Goal: Check status

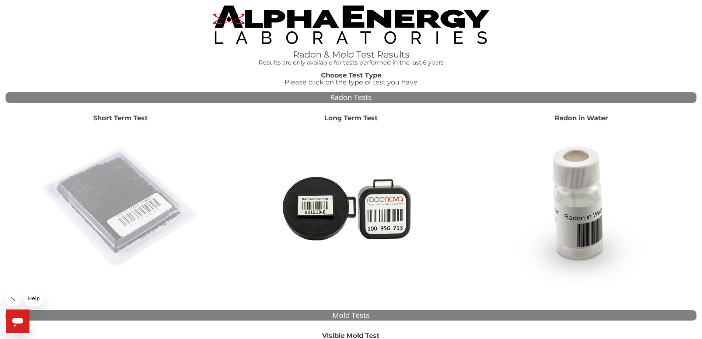
click at [119, 203] on img at bounding box center [120, 207] width 159 height 159
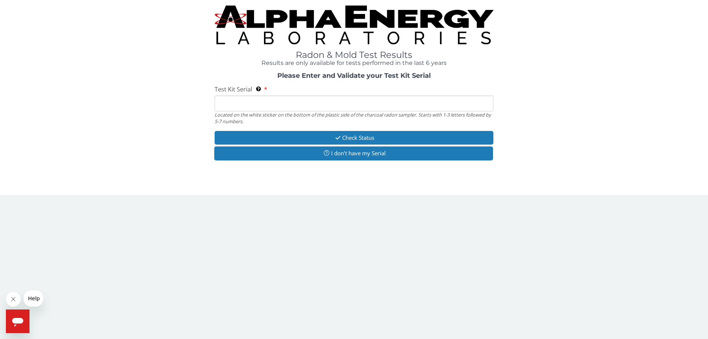
click at [314, 103] on input "Test Kit Serial Located on the white sticker on the bottom of the plastic side …" at bounding box center [354, 103] width 279 height 16
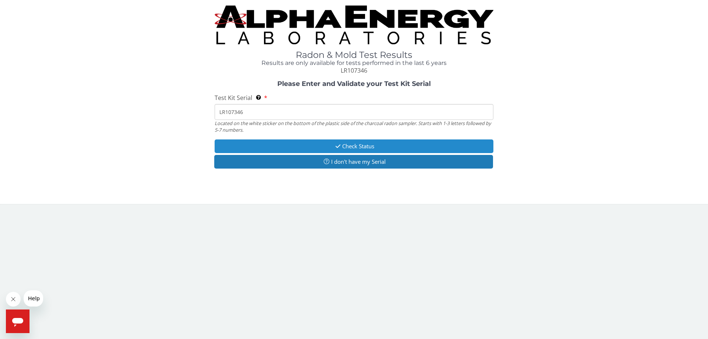
type input "LR107346"
click at [352, 142] on button "Check Status" at bounding box center [354, 146] width 279 height 14
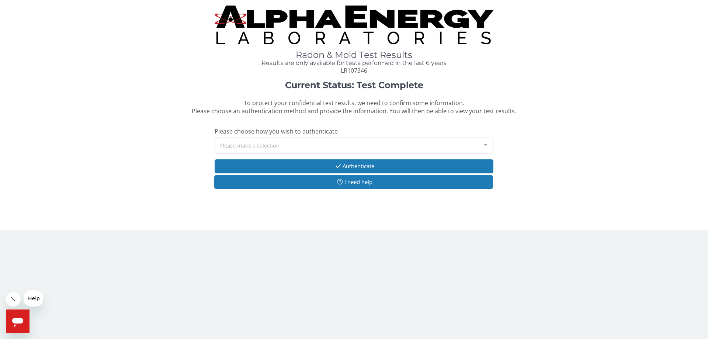
click at [352, 146] on div "Please make a selection" at bounding box center [354, 146] width 279 height 16
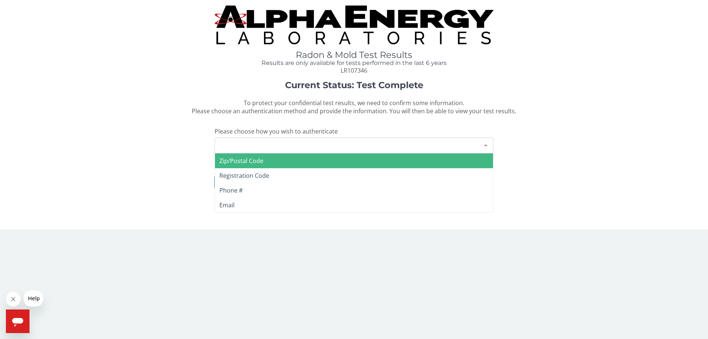
click at [352, 159] on span "Zip/Postal Code" at bounding box center [354, 160] width 278 height 15
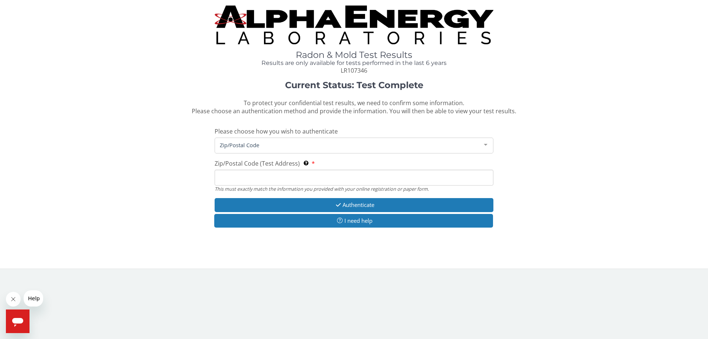
click at [352, 175] on input "Zip/Postal Code (Test Address) This must exactly match the information you prov…" at bounding box center [354, 178] width 279 height 16
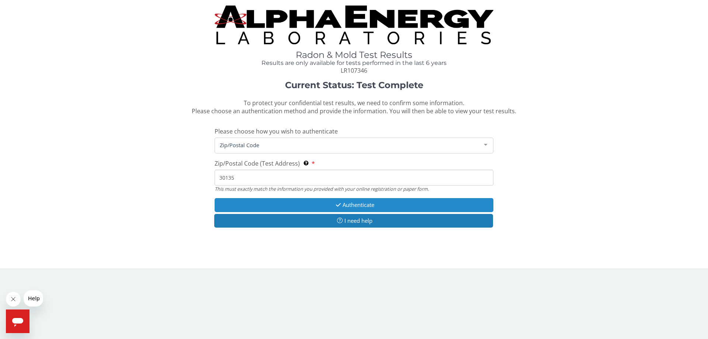
type input "30135"
click at [365, 208] on button "Authenticate" at bounding box center [354, 205] width 279 height 14
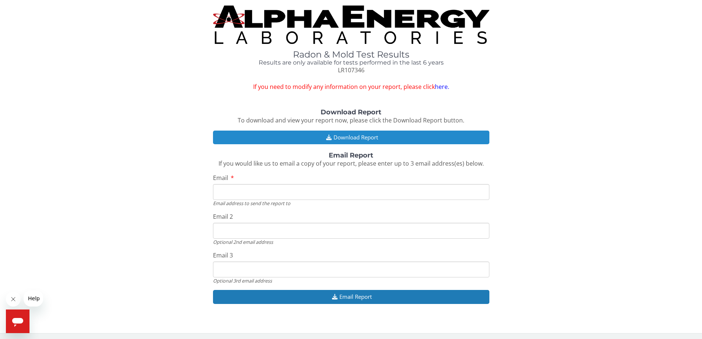
click at [354, 138] on button "Download Report" at bounding box center [351, 138] width 277 height 14
